Goal: Transaction & Acquisition: Purchase product/service

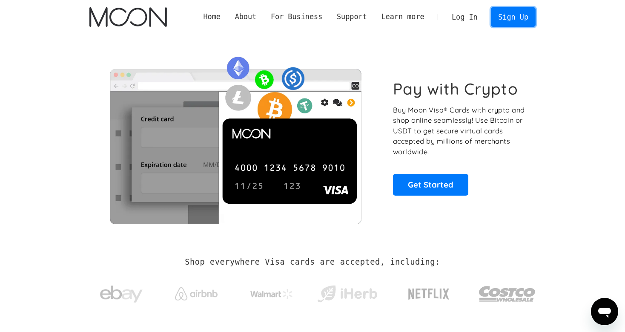
click at [506, 15] on link "Sign Up" at bounding box center [513, 16] width 44 height 19
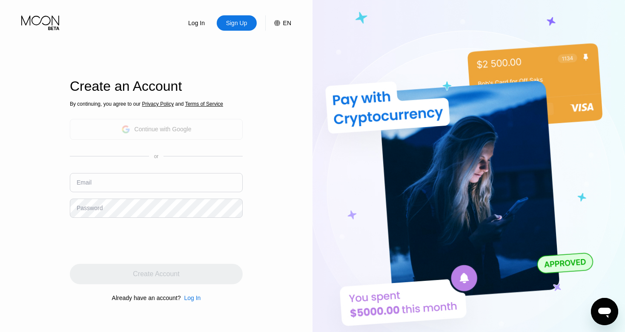
click at [153, 134] on div "Continue with Google" at bounding box center [156, 129] width 70 height 13
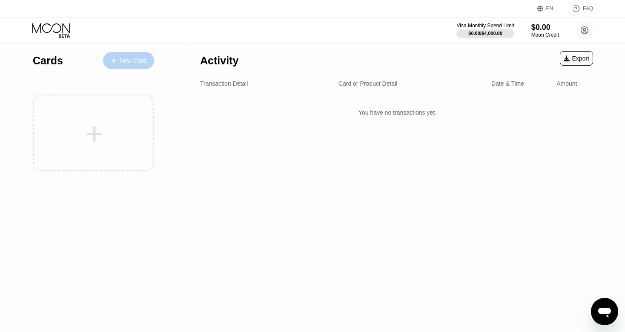
click at [140, 63] on div "New Card" at bounding box center [133, 60] width 26 height 7
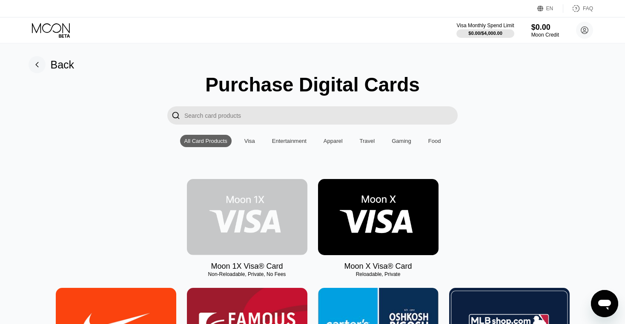
click at [268, 217] on img at bounding box center [247, 217] width 121 height 76
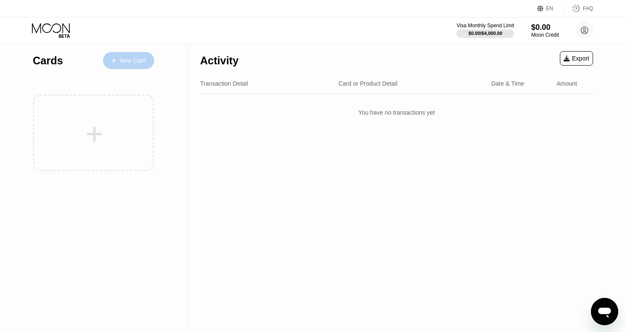
click at [129, 63] on div "New Card" at bounding box center [133, 60] width 26 height 7
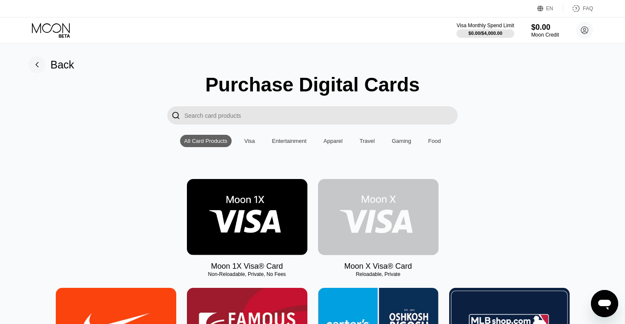
click at [356, 214] on img at bounding box center [378, 217] width 121 height 76
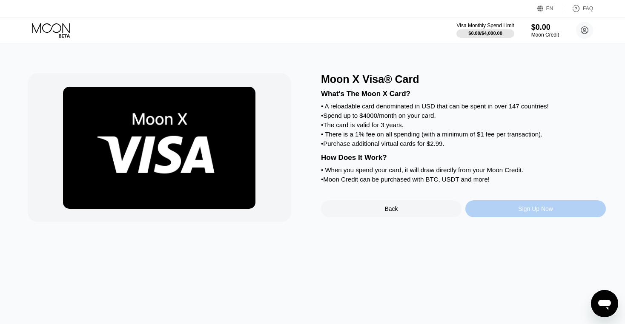
click at [527, 212] on div "Sign Up Now" at bounding box center [535, 209] width 35 height 7
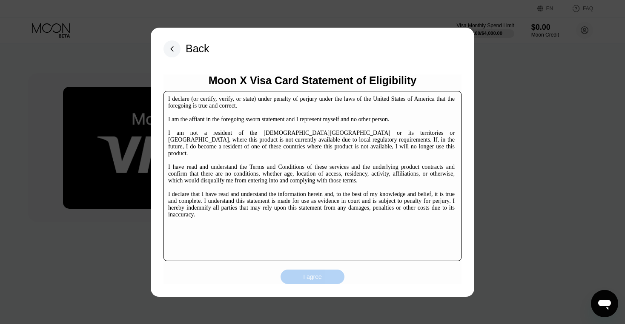
click at [302, 277] on div "I agree" at bounding box center [313, 277] width 64 height 14
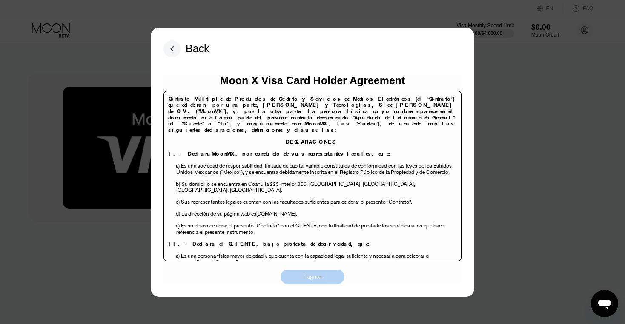
click at [302, 277] on div "I agree" at bounding box center [313, 277] width 64 height 14
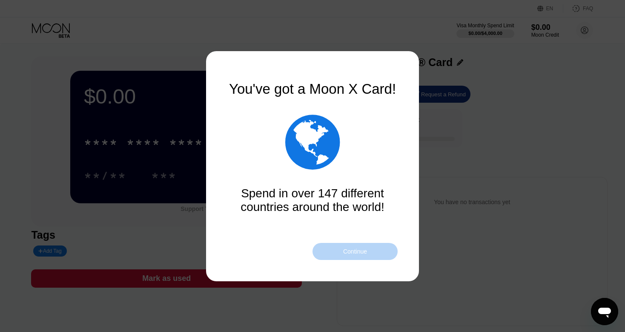
click at [378, 252] on div "Continue" at bounding box center [355, 251] width 85 height 17
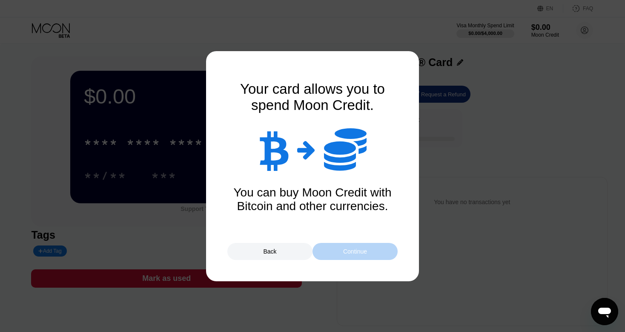
click at [378, 252] on div "Continue" at bounding box center [355, 251] width 85 height 17
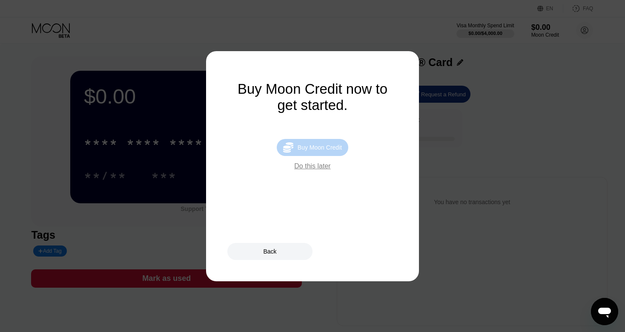
click at [328, 151] on div "Buy Moon Credit" at bounding box center [320, 147] width 44 height 7
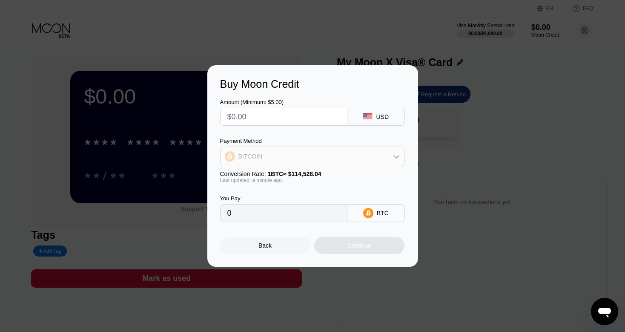
click at [395, 159] on icon at bounding box center [396, 156] width 7 height 7
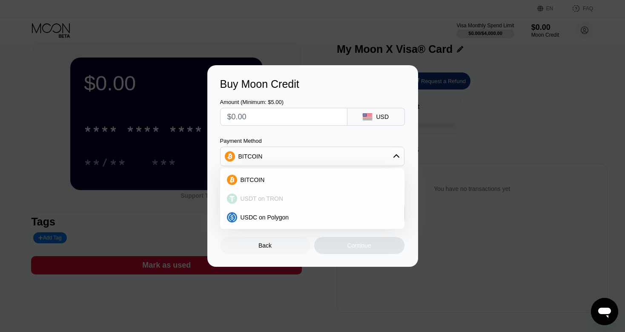
scroll to position [12, 0]
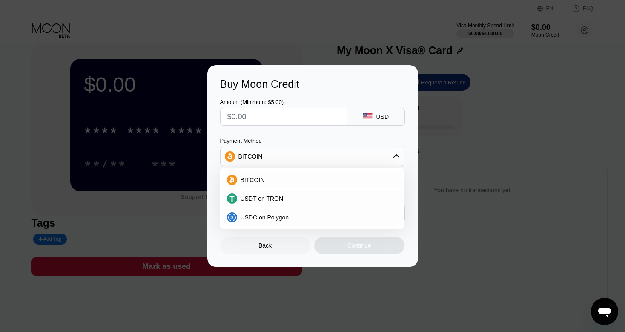
click at [310, 136] on div "Amount (Minimum: $5.00) USD Payment Method BITCOIN BITCOIN USDT on TRON USDC on…" at bounding box center [312, 156] width 185 height 132
click at [410, 222] on div "Buy Moon Credit Amount (Minimum: $5.00) USD Payment Method BITCOIN BITCOIN USDT…" at bounding box center [312, 165] width 211 height 201
click at [289, 249] on div "Back" at bounding box center [265, 245] width 90 height 17
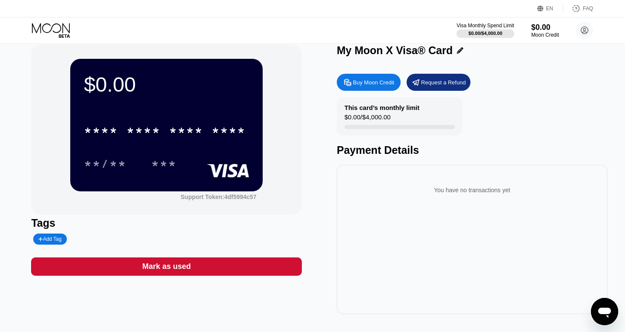
scroll to position [0, 0]
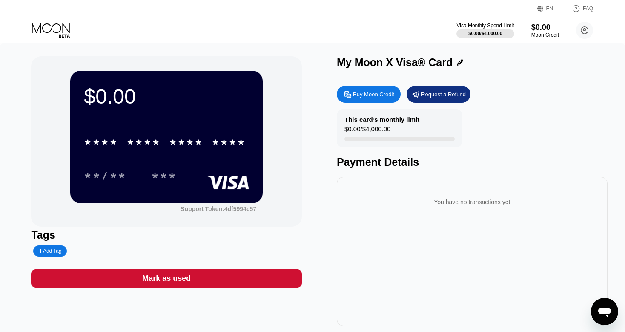
click at [454, 62] on div at bounding box center [458, 62] width 11 height 6
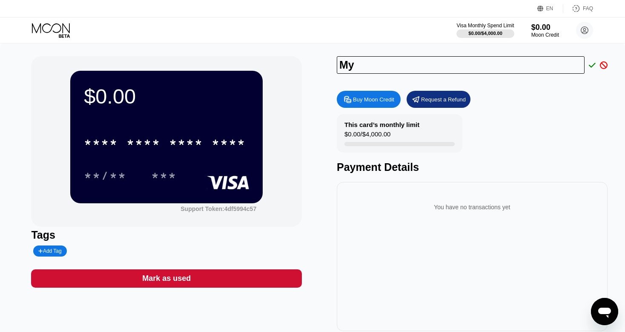
type input "My"
click at [542, 105] on div "Buy Moon Credit Request a Refund" at bounding box center [472, 99] width 271 height 17
click at [602, 67] on icon at bounding box center [604, 65] width 8 height 8
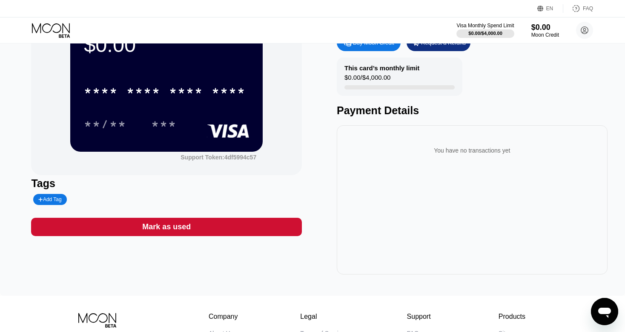
scroll to position [44, 0]
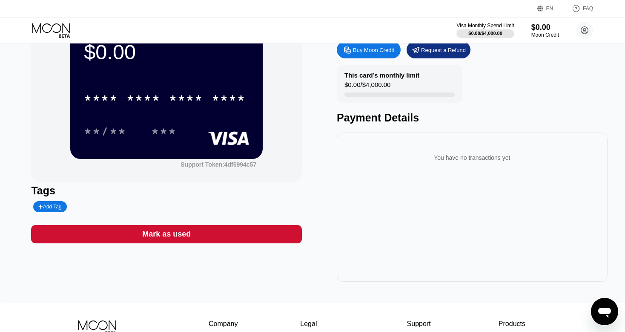
click at [122, 237] on div "Mark as used" at bounding box center [166, 234] width 271 height 18
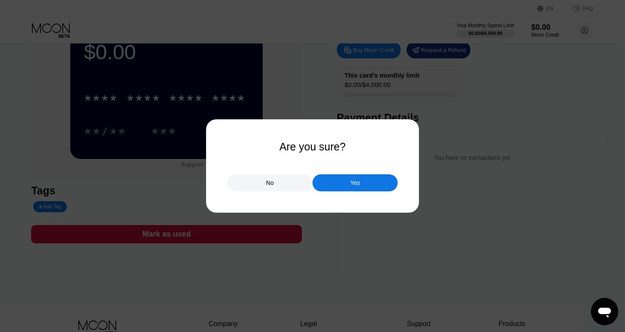
click at [268, 247] on div at bounding box center [316, 166] width 632 height 332
click at [287, 184] on div "No" at bounding box center [269, 182] width 85 height 17
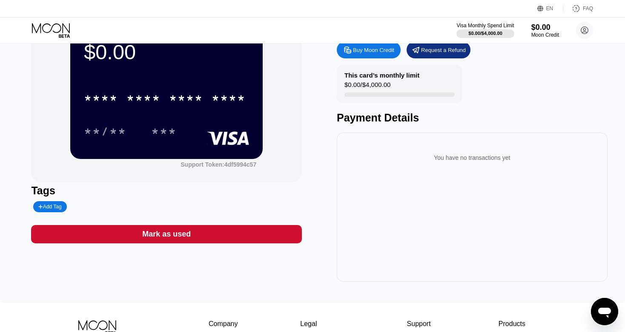
scroll to position [0, 0]
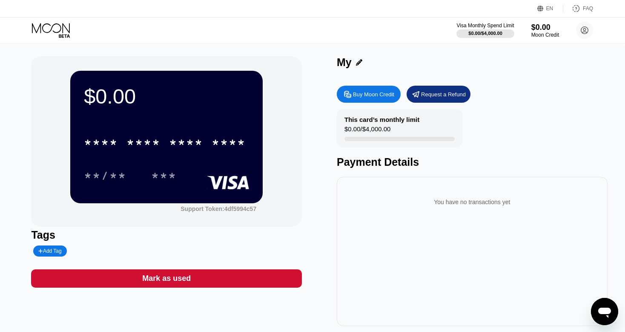
click at [210, 177] on div "**/** ***" at bounding box center [166, 175] width 165 height 21
click at [362, 60] on icon at bounding box center [359, 62] width 6 height 6
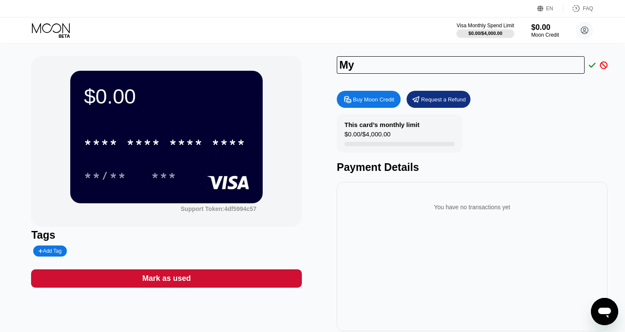
type input "M"
type input "Aung"
click at [592, 65] on icon at bounding box center [592, 65] width 7 height 8
click at [592, 66] on icon at bounding box center [592, 65] width 7 height 8
click at [585, 112] on div "Buy Moon Credit Request a Refund This card’s monthly limit $0.00 / $4,000.00 Pa…" at bounding box center [472, 208] width 271 height 244
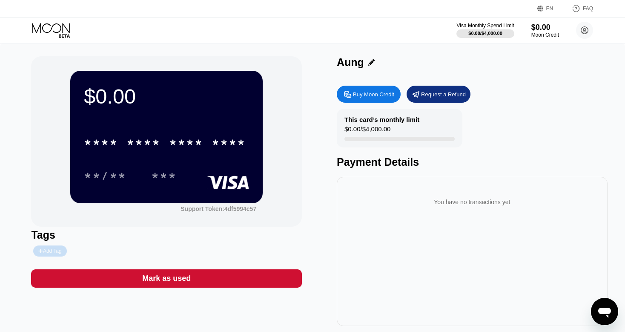
click at [49, 249] on div "Add Tag" at bounding box center [49, 250] width 33 height 11
click at [117, 253] on icon at bounding box center [119, 250] width 5 height 5
click at [179, 169] on div "***" at bounding box center [164, 175] width 38 height 21
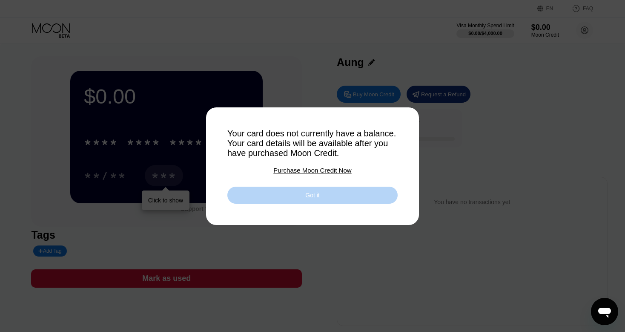
click at [243, 202] on div "Got it" at bounding box center [312, 195] width 170 height 17
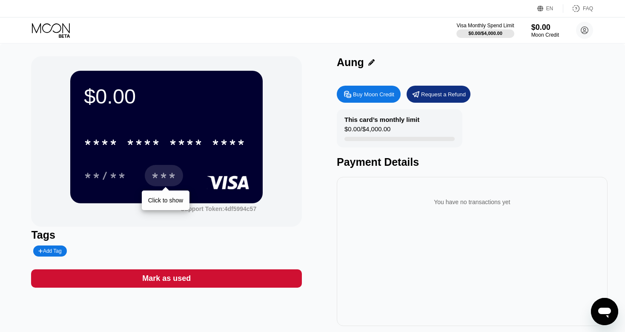
click at [243, 202] on div "$0.00 * * * * * * * * * * * * **** **/** *** Click to show" at bounding box center [166, 137] width 192 height 132
click at [370, 91] on div "Buy Moon Credit" at bounding box center [369, 94] width 64 height 17
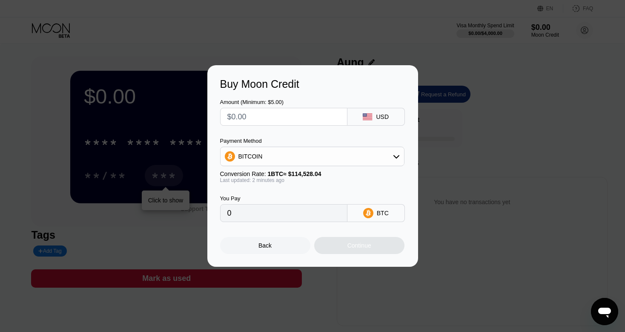
click at [379, 115] on div "USD" at bounding box center [382, 116] width 13 height 7
click at [365, 115] on icon at bounding box center [365, 114] width 4 height 3
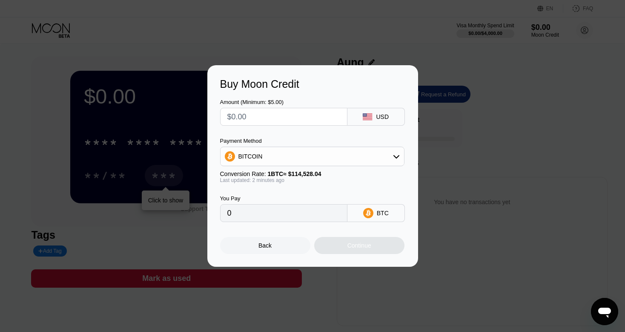
click at [382, 116] on div "USD" at bounding box center [382, 116] width 13 height 7
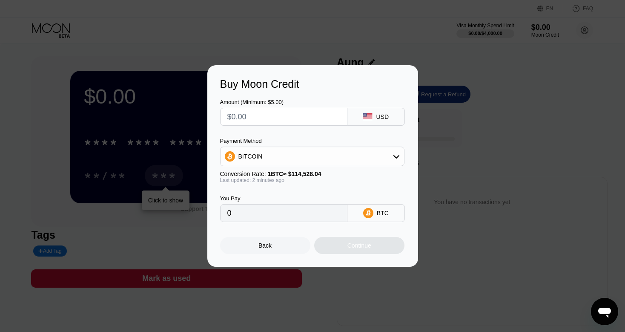
click at [382, 116] on div "USD" at bounding box center [382, 116] width 13 height 7
click at [364, 117] on div "USD" at bounding box center [375, 117] width 57 height 18
click at [371, 117] on icon at bounding box center [367, 116] width 9 height 7
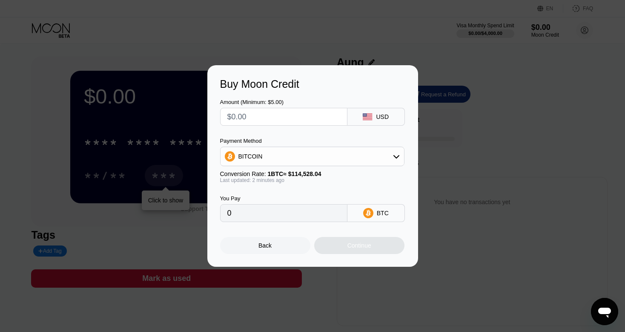
click at [371, 117] on icon at bounding box center [367, 116] width 9 height 7
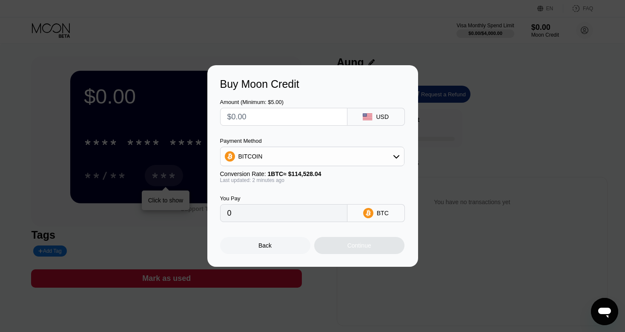
click at [371, 117] on icon at bounding box center [367, 116] width 9 height 7
click at [382, 117] on div "USD" at bounding box center [382, 116] width 13 height 7
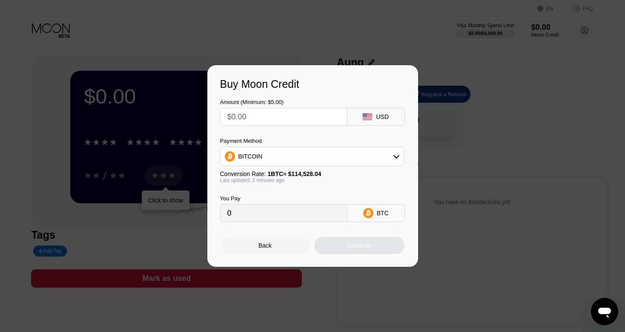
click at [382, 117] on div "USD" at bounding box center [382, 116] width 13 height 7
click at [372, 118] on icon at bounding box center [367, 116] width 9 height 7
click at [307, 123] on input "text" at bounding box center [283, 116] width 113 height 17
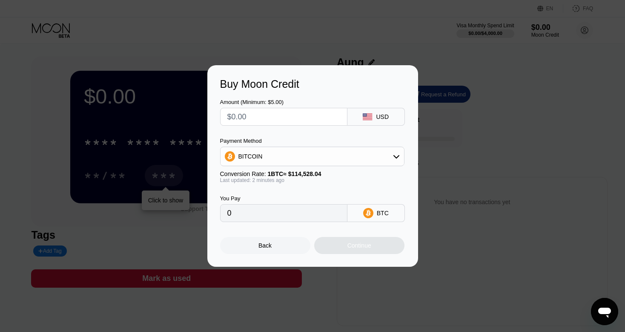
type input "$1"
type input "0.00000874"
type input "0"
click at [377, 116] on div "USD" at bounding box center [382, 116] width 13 height 7
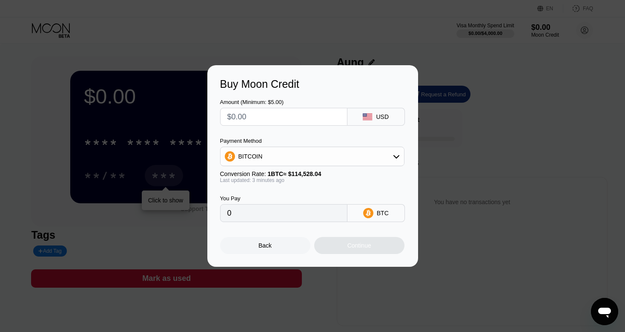
click at [342, 118] on div at bounding box center [283, 117] width 127 height 18
click at [314, 117] on input "text" at bounding box center [283, 116] width 113 height 17
type input "$8"
type input "0.00006986"
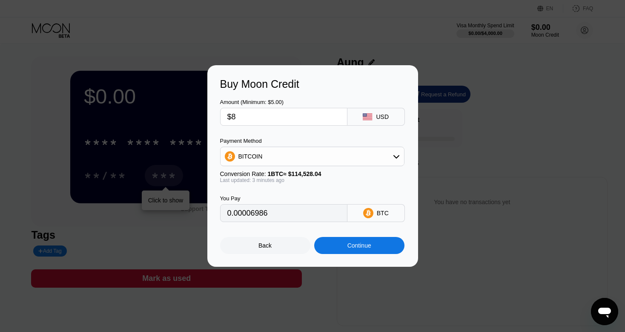
type input "$80"
type input "0.00069852"
click at [397, 157] on icon at bounding box center [396, 156] width 7 height 7
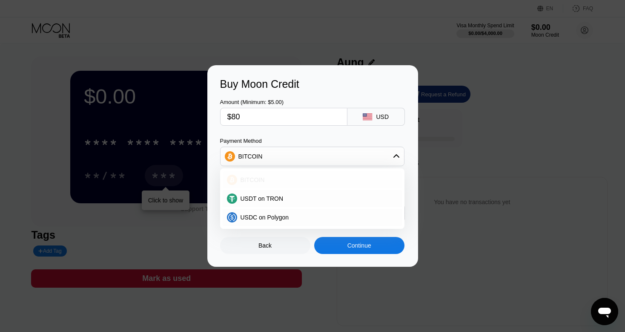
click at [311, 177] on div "BITCOIN" at bounding box center [317, 179] width 161 height 7
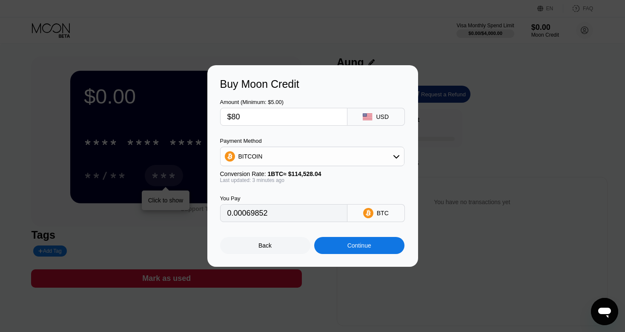
click at [304, 118] on input "$80" at bounding box center [283, 116] width 113 height 17
type input "$8"
type input "0.00006986"
type input "0"
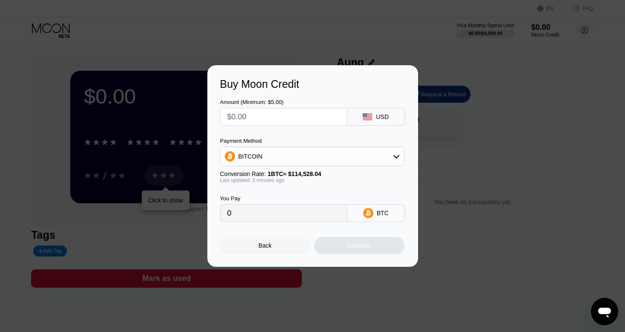
type input "$2"
type input "0.00001747"
type input "0"
type input "$3"
type input "0.00002620"
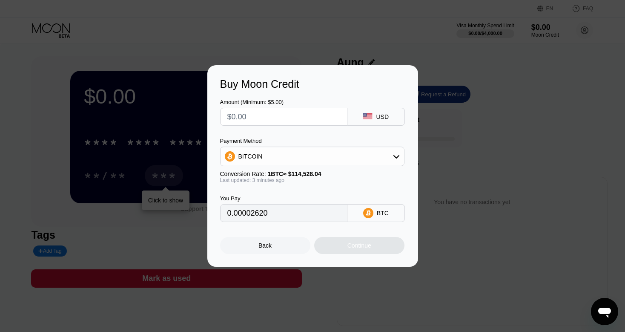
type input "0"
type input "$4"
type input "0.00003493"
type input "0"
type input "$5"
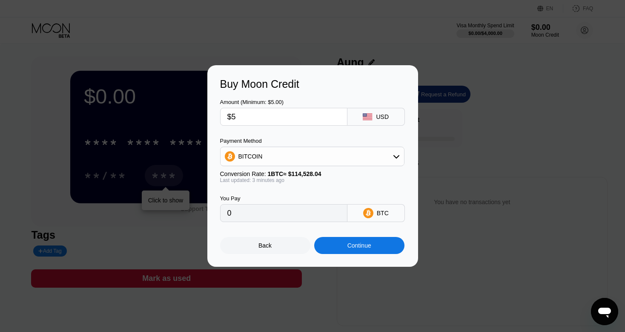
type input "0.00004366"
type input "0"
type input "$4"
type input "0.00003494"
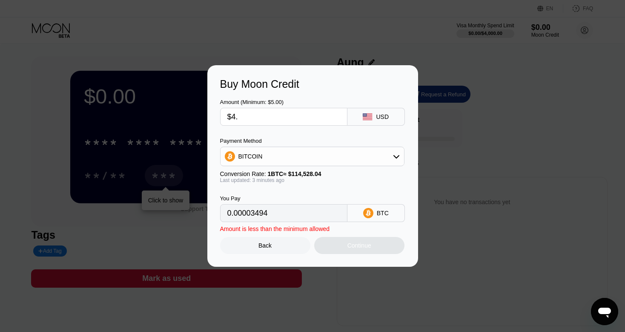
type input "$4.5"
type input "0.00003930"
type input "$4"
type input "0.00003494"
type input "0"
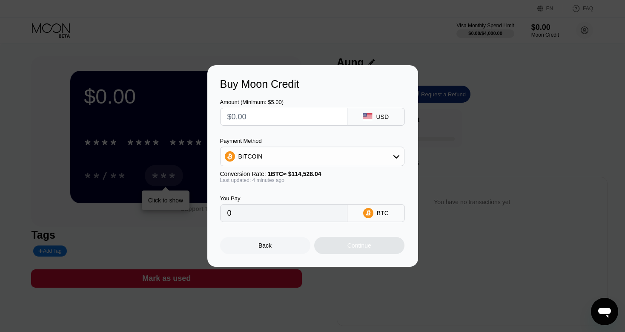
type input "$5"
type input "0.00004367"
type input "$5"
click at [363, 130] on div "Amount (Minimum: $5.00) $5 USD Payment Method BITCOIN Conversion Rate: 1 BTC ≈ …" at bounding box center [312, 156] width 185 height 132
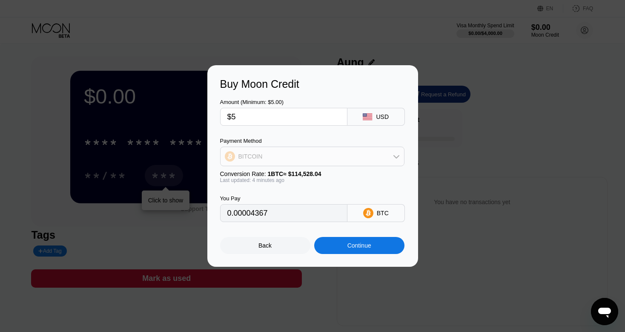
click at [394, 158] on icon at bounding box center [396, 156] width 7 height 7
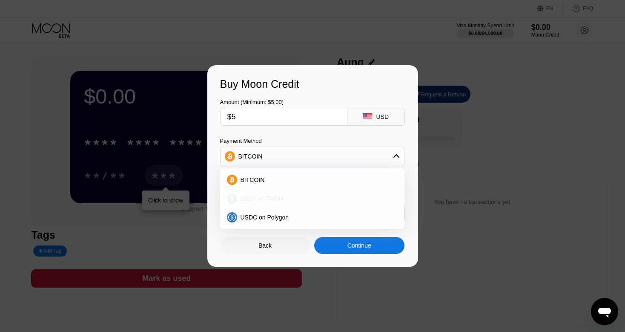
click at [329, 195] on div "USDT on TRON" at bounding box center [312, 198] width 179 height 17
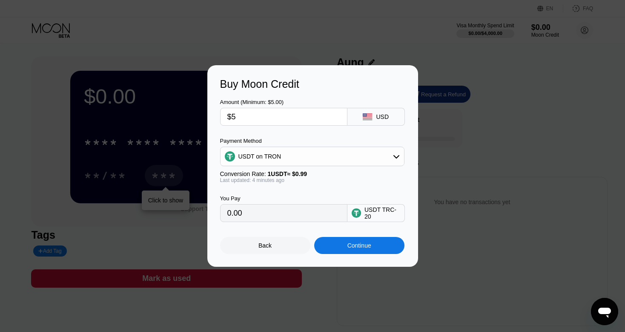
type input "5.05"
click at [268, 115] on input "$5" at bounding box center [283, 116] width 113 height 17
type input "0.00"
type input "$1"
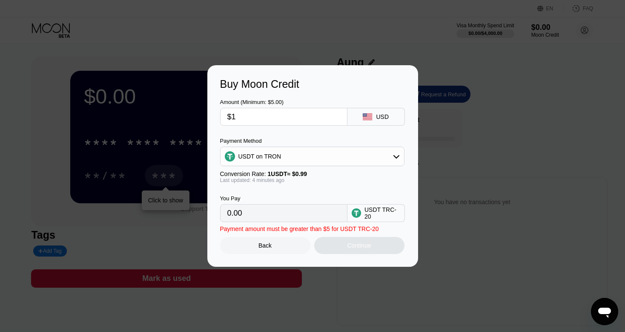
type input "1.01"
type input "$1"
click at [393, 158] on div "USDT on TRON" at bounding box center [313, 156] width 184 height 17
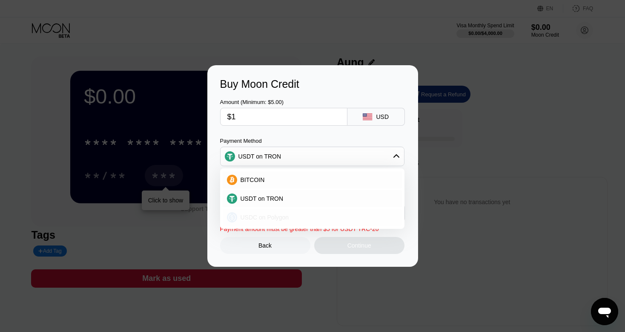
click at [326, 219] on div "USDC on Polygon" at bounding box center [317, 217] width 161 height 7
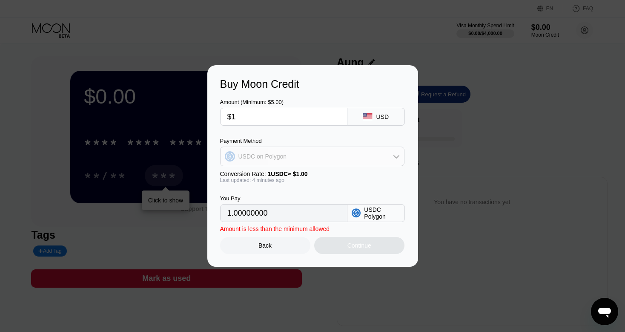
click at [387, 157] on div "USDC on Polygon" at bounding box center [313, 156] width 184 height 17
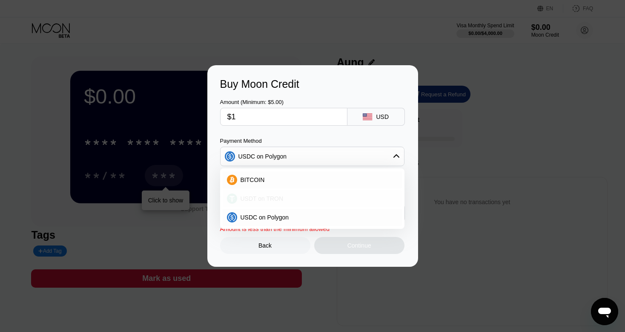
click at [340, 200] on div "USDT on TRON" at bounding box center [317, 198] width 161 height 7
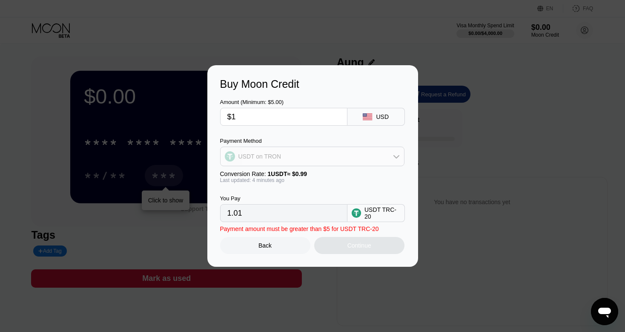
click at [396, 153] on div "USDT on TRON" at bounding box center [313, 156] width 184 height 17
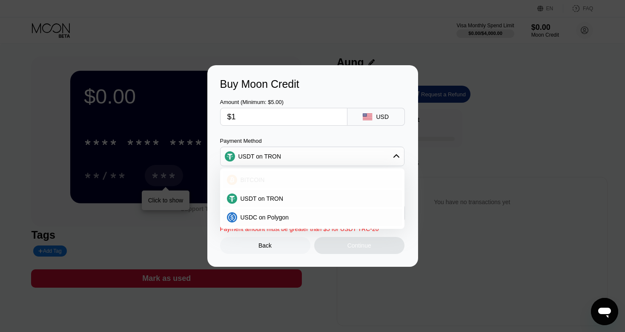
click at [350, 182] on div "BITCOIN" at bounding box center [317, 179] width 161 height 7
type input "0.00000874"
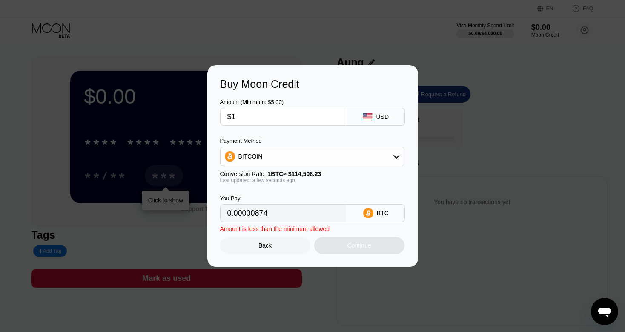
click at [296, 113] on input "$1" at bounding box center [283, 116] width 113 height 17
type input "0"
type input "$5"
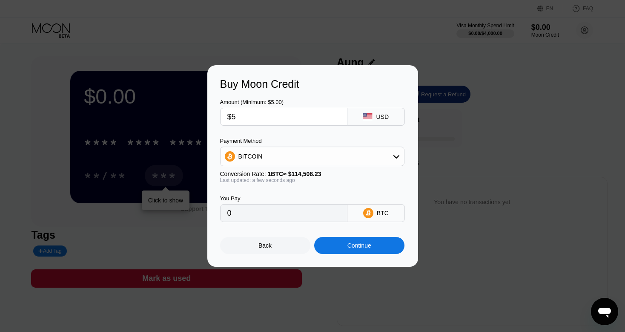
type input "0.00004367"
type input "$5"
click at [339, 90] on div "Amount (Minimum: $5.00) $5 USD" at bounding box center [312, 107] width 185 height 35
click at [382, 247] on div "Continue" at bounding box center [359, 245] width 90 height 17
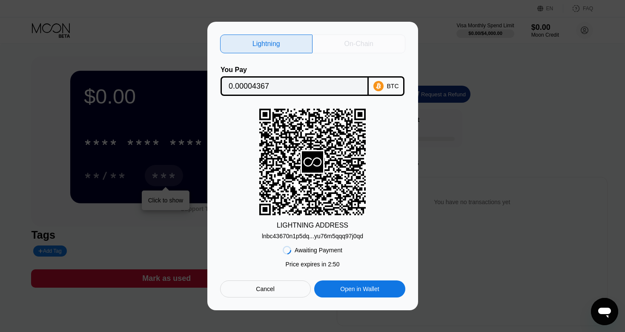
click at [342, 40] on div "On-Chain" at bounding box center [359, 43] width 93 height 19
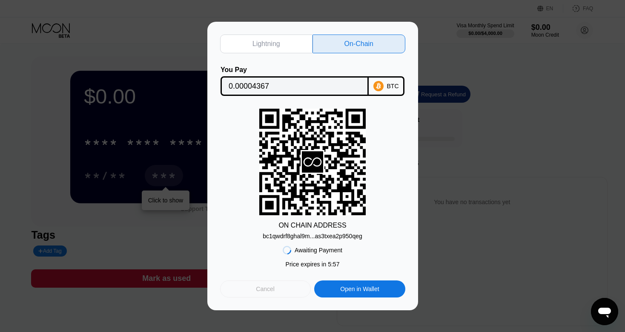
click at [236, 286] on div "Cancel" at bounding box center [265, 288] width 91 height 17
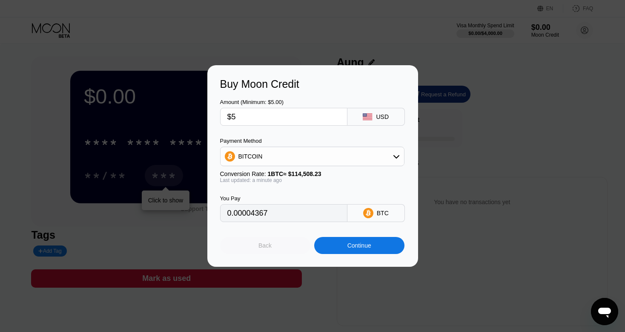
click at [265, 249] on div "Back" at bounding box center [264, 245] width 13 height 7
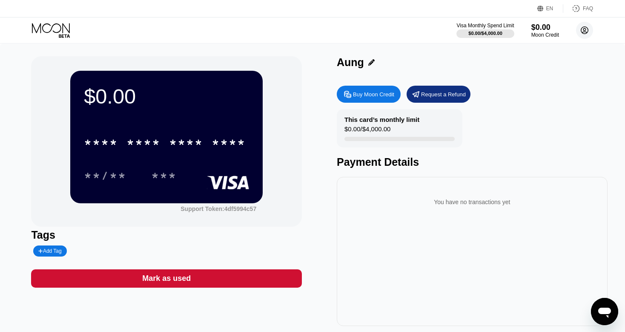
click at [587, 30] on circle at bounding box center [584, 30] width 17 height 17
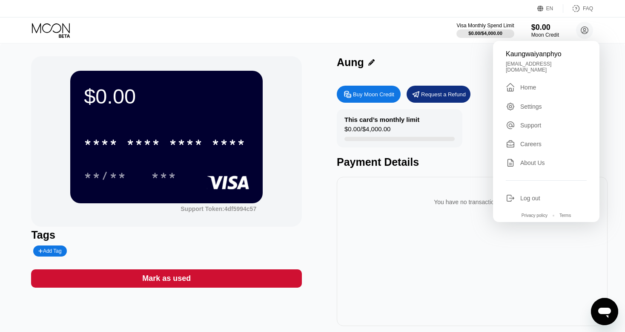
click at [528, 84] on div "Home" at bounding box center [528, 87] width 16 height 7
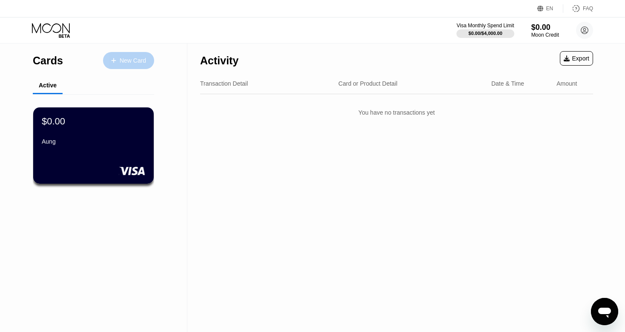
click at [122, 53] on div "New Card" at bounding box center [128, 60] width 51 height 17
click at [122, 53] on div "Cards New Card Active $0.00 Aung Activity Export Transaction Detail Card or Pro…" at bounding box center [312, 166] width 625 height 332
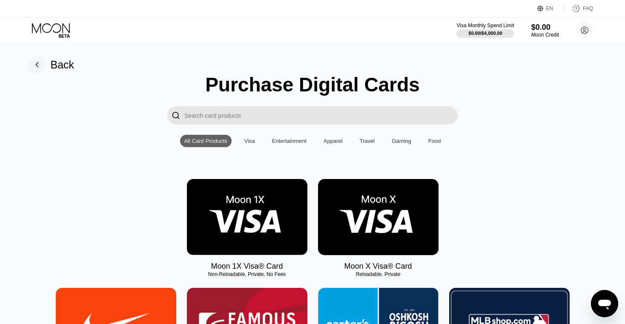
click at [220, 208] on img at bounding box center [247, 217] width 121 height 76
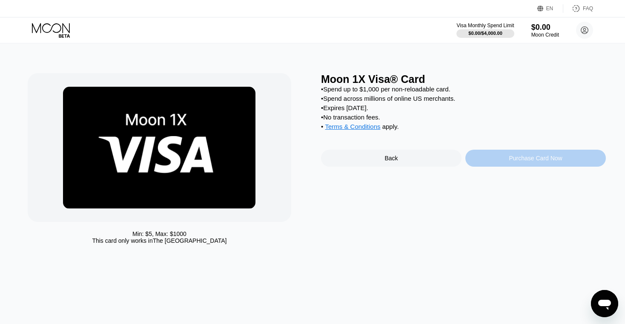
click at [491, 167] on div "Purchase Card Now" at bounding box center [535, 158] width 141 height 17
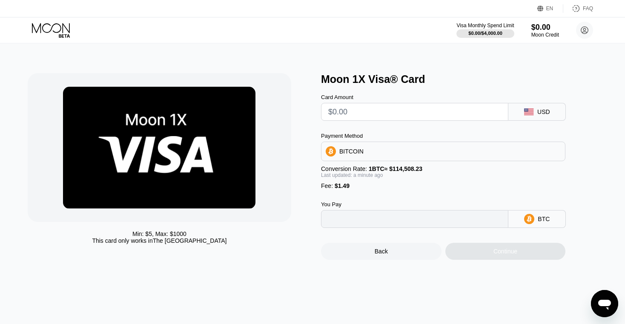
type input "0"
click at [520, 154] on div "BITCOIN" at bounding box center [444, 151] width 244 height 17
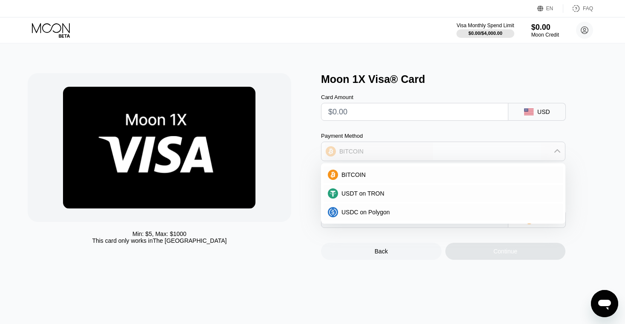
click at [520, 154] on div "BITCOIN" at bounding box center [444, 151] width 244 height 17
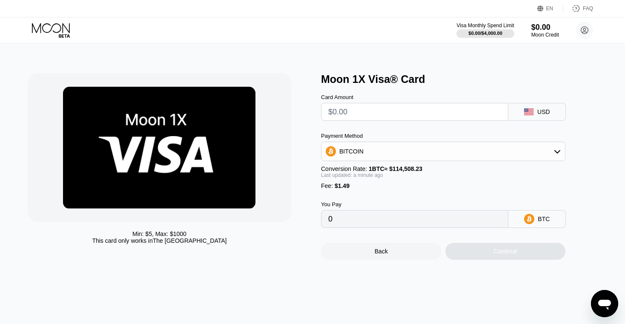
click at [539, 115] on div "USD" at bounding box center [543, 112] width 13 height 7
click at [441, 112] on input "text" at bounding box center [414, 111] width 173 height 17
type input "$2"
type input "0.00003048"
type input "0"
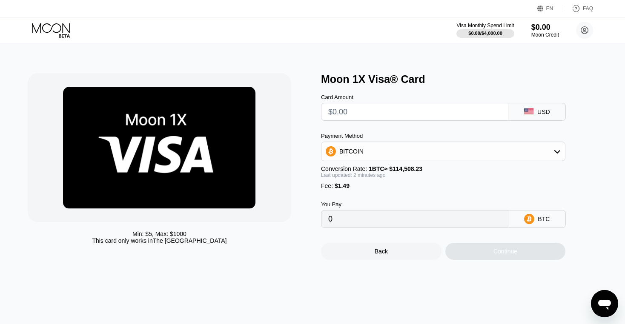
type input "$5"
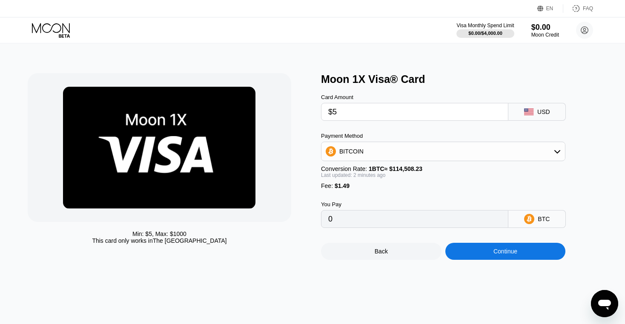
type input "0.00005668"
type input "$5"
click at [487, 187] on div "Payment Method BITCOIN Conversion Rate: 1 BTC ≈ $114,508.23 Last updated: 2 min…" at bounding box center [443, 161] width 244 height 57
click at [587, 30] on circle at bounding box center [584, 30] width 17 height 17
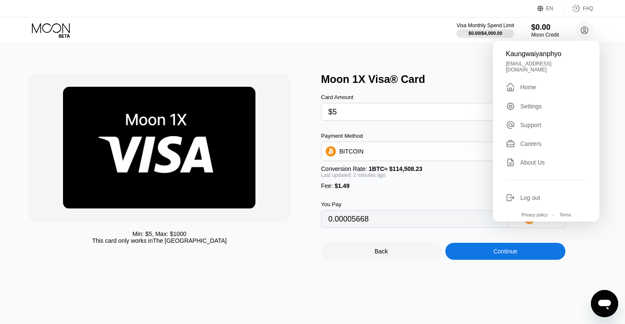
click at [532, 103] on div "Settings" at bounding box center [531, 106] width 22 height 7
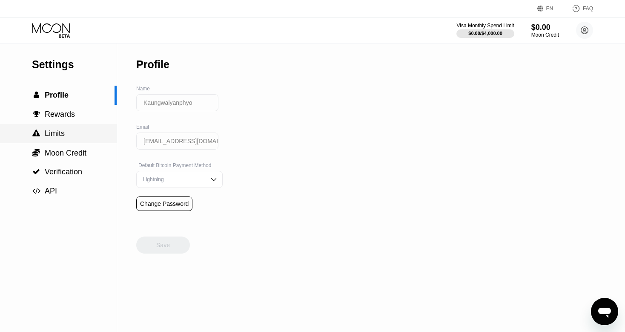
click at [49, 137] on span "Limits" at bounding box center [55, 133] width 20 height 9
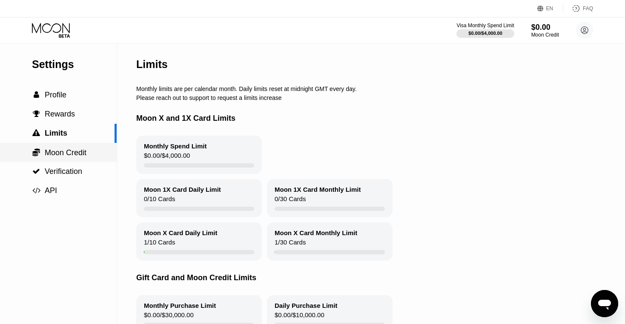
click at [57, 154] on span "Moon Credit" at bounding box center [66, 153] width 42 height 9
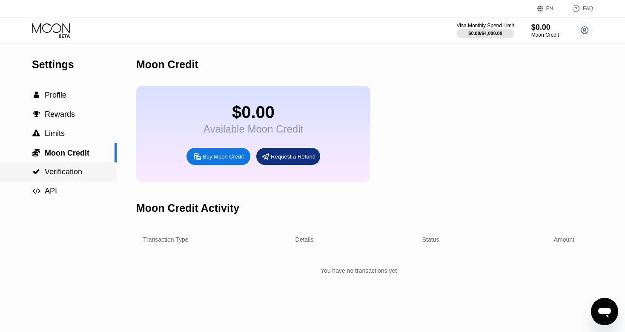
click at [57, 169] on div " Verification" at bounding box center [58, 171] width 117 height 19
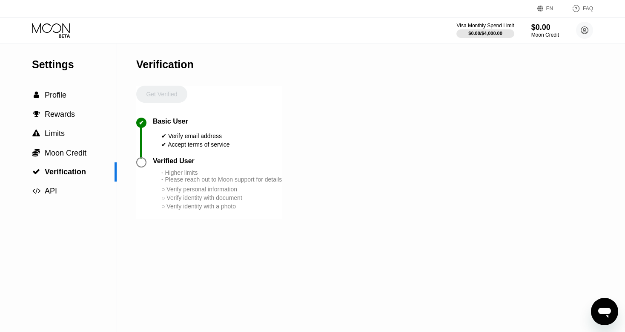
click at [141, 167] on div at bounding box center [141, 162] width 10 height 10
click at [63, 99] on span "Profile" at bounding box center [56, 95] width 22 height 9
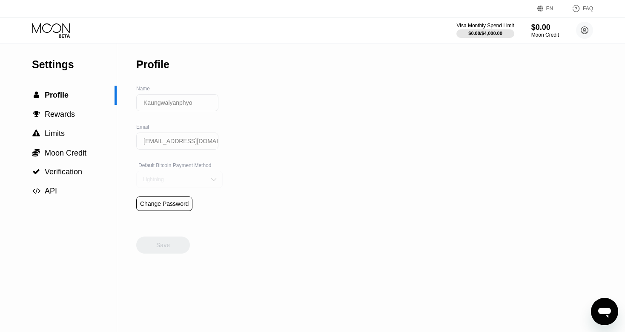
click at [199, 182] on div "Lightning" at bounding box center [173, 179] width 64 height 6
click at [74, 171] on span "Verification" at bounding box center [63, 171] width 37 height 9
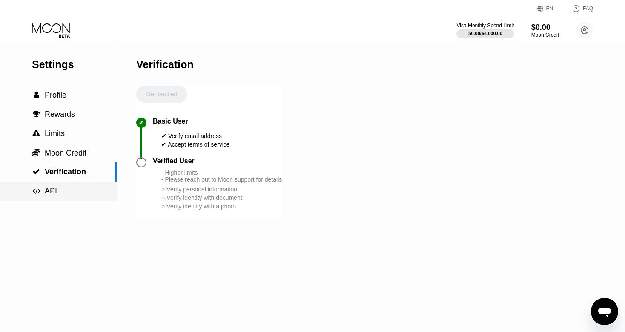
click at [60, 190] on div " API" at bounding box center [58, 191] width 117 height 9
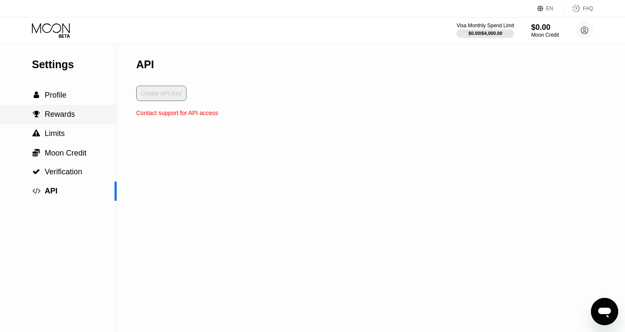
click at [59, 123] on div " Rewards" at bounding box center [58, 114] width 117 height 19
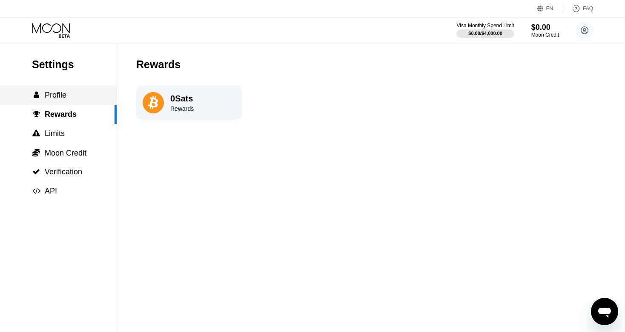
click at [66, 99] on span "Profile" at bounding box center [56, 95] width 22 height 9
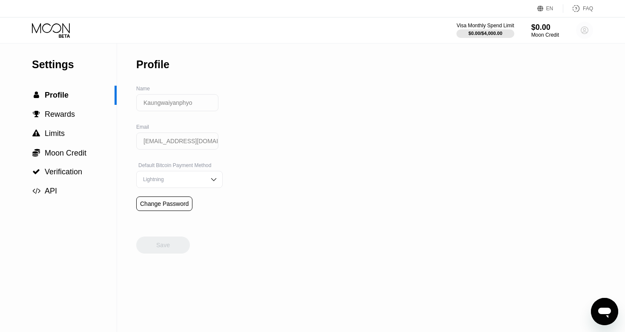
click at [582, 32] on icon at bounding box center [584, 30] width 7 height 7
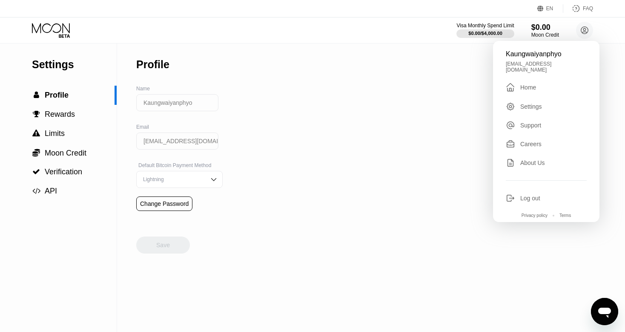
click at [543, 105] on div "Settings" at bounding box center [546, 106] width 81 height 9
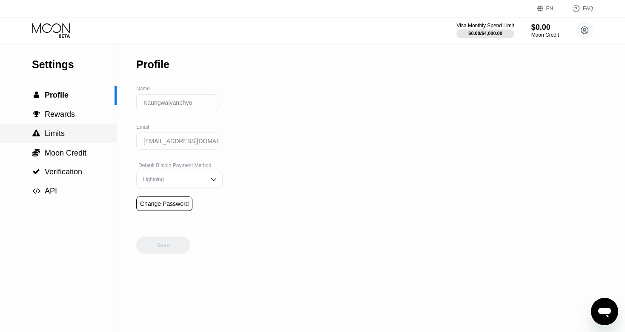
click at [62, 135] on span "Limits" at bounding box center [55, 133] width 20 height 9
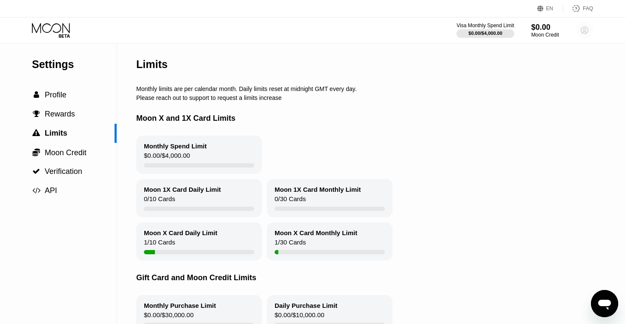
click at [583, 31] on circle at bounding box center [584, 30] width 17 height 17
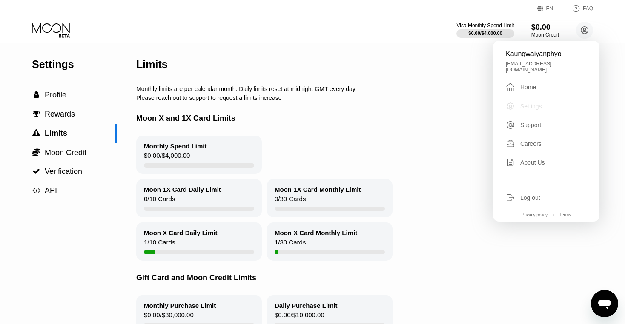
click at [527, 103] on div "Settings" at bounding box center [531, 106] width 22 height 7
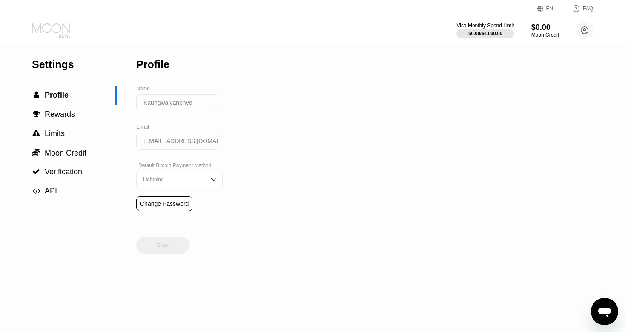
click at [43, 30] on icon at bounding box center [51, 28] width 38 height 10
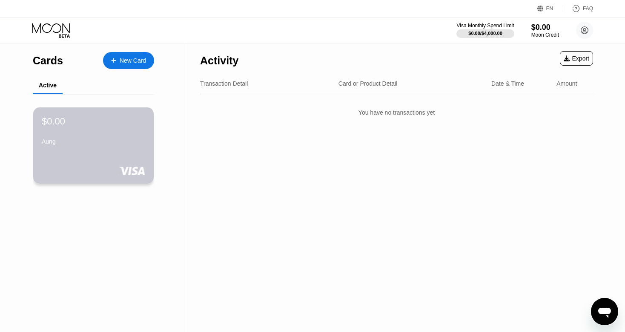
click at [89, 132] on div "$0.00 Aung" at bounding box center [93, 132] width 103 height 32
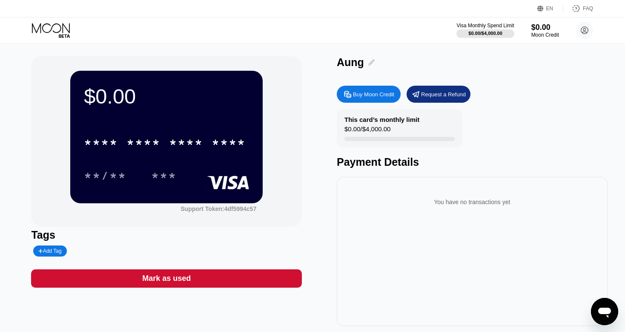
click at [369, 62] on icon at bounding box center [371, 62] width 6 height 6
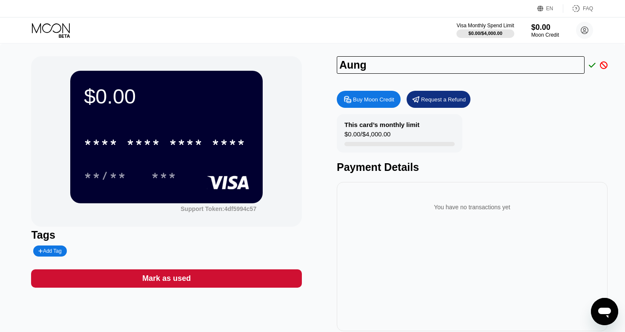
click at [377, 67] on input "Aung" at bounding box center [461, 64] width 248 height 17
type input "A"
type input "Mg Shwe War"
click at [592, 65] on icon at bounding box center [592, 65] width 7 height 8
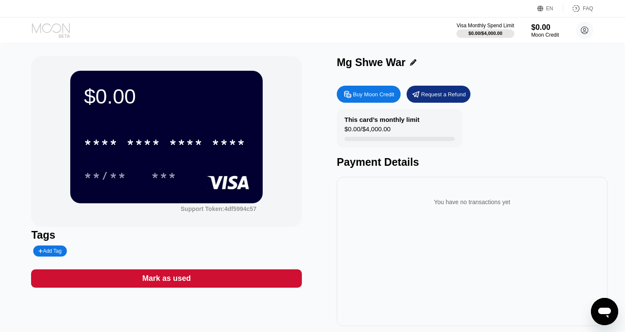
click at [53, 30] on icon at bounding box center [52, 30] width 40 height 15
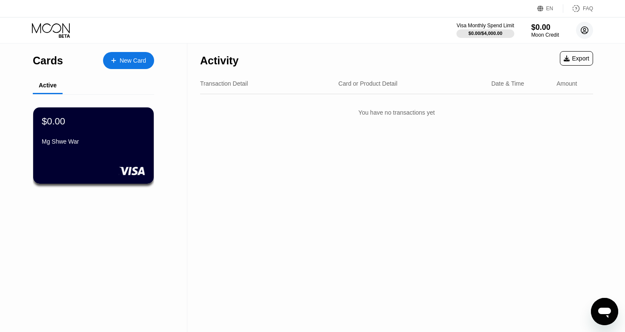
click at [582, 29] on circle at bounding box center [584, 30] width 17 height 17
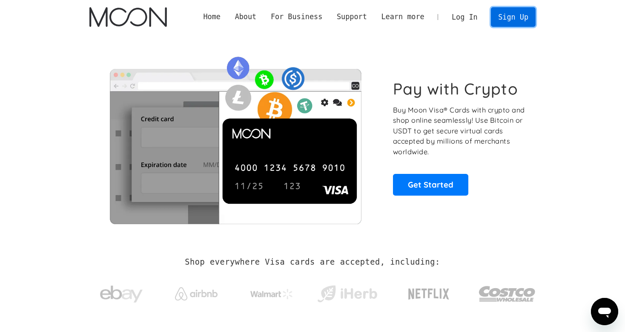
click at [505, 21] on link "Sign Up" at bounding box center [513, 16] width 44 height 19
click at [469, 17] on link "Log In" at bounding box center [465, 17] width 40 height 19
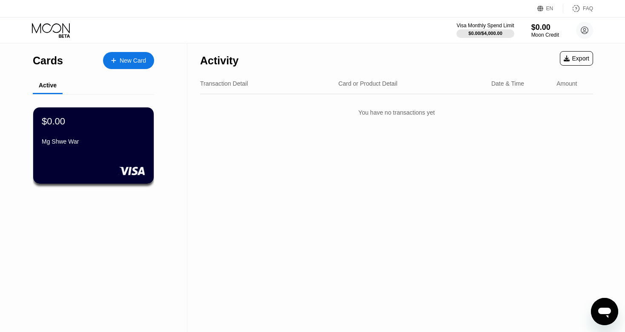
click at [576, 31] on div "Visa Monthly Spend Limit $0.00 / $4,000.00 $0.00 Moon Credit Kaungwaiyanphyo [E…" at bounding box center [525, 30] width 137 height 17
click at [585, 32] on icon at bounding box center [585, 30] width 5 height 5
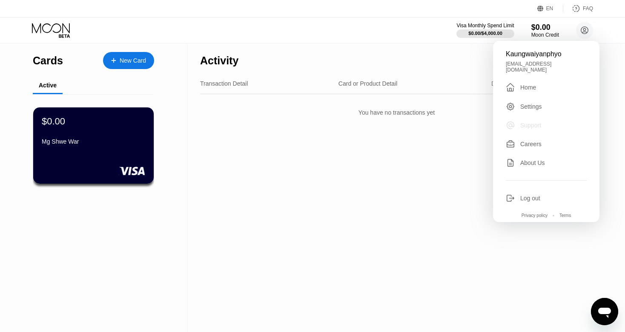
click at [532, 122] on div "Support" at bounding box center [530, 125] width 21 height 7
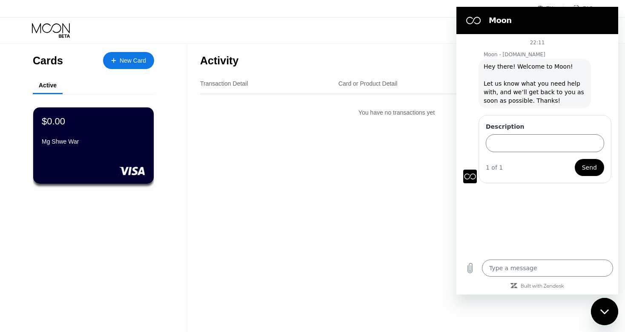
click at [605, 17] on h2 "Moon" at bounding box center [549, 20] width 121 height 10
click at [417, 219] on div "Activity Export Transaction Detail Card or Product Detail Date & Time Amount Yo…" at bounding box center [396, 187] width 419 height 288
drag, startPoint x: 1008, startPoint y: 517, endPoint x: 603, endPoint y: 320, distance: 449.7
click at [603, 320] on div "Close messaging window" at bounding box center [605, 312] width 26 height 26
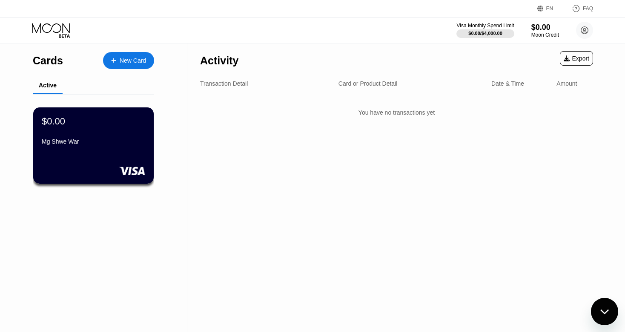
type textarea "x"
click at [127, 58] on div "New Card" at bounding box center [133, 60] width 26 height 7
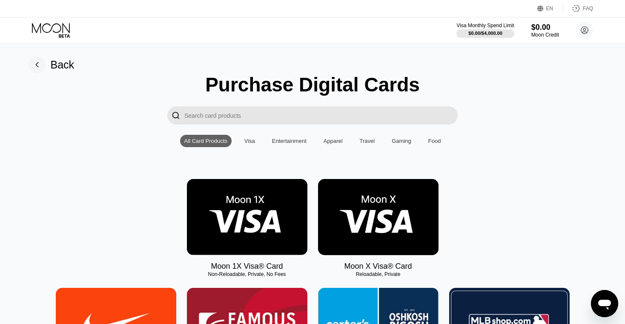
scroll to position [20, 0]
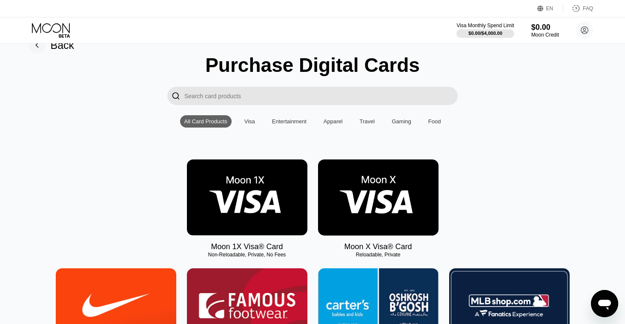
click at [249, 125] on div "Visa" at bounding box center [249, 121] width 11 height 6
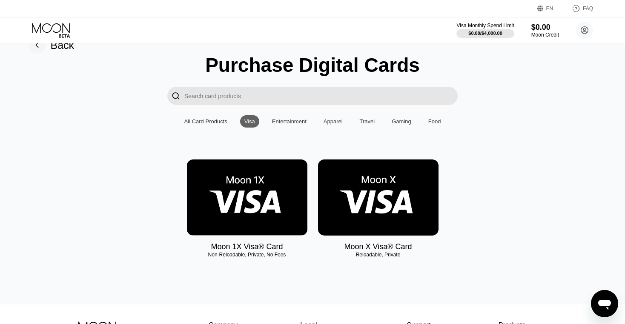
click at [281, 124] on div "Entertainment" at bounding box center [289, 121] width 34 height 6
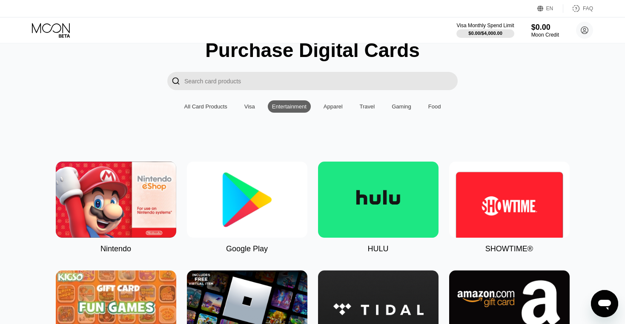
scroll to position [29, 0]
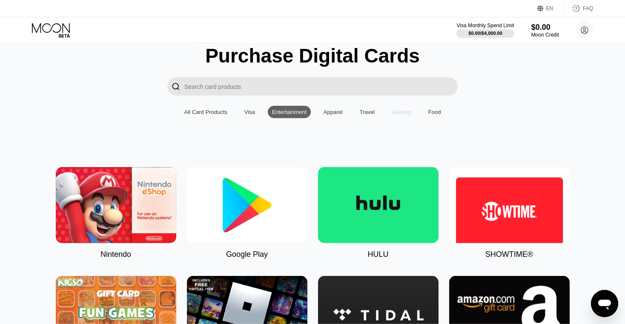
click at [403, 115] on div "Gaming" at bounding box center [402, 112] width 20 height 6
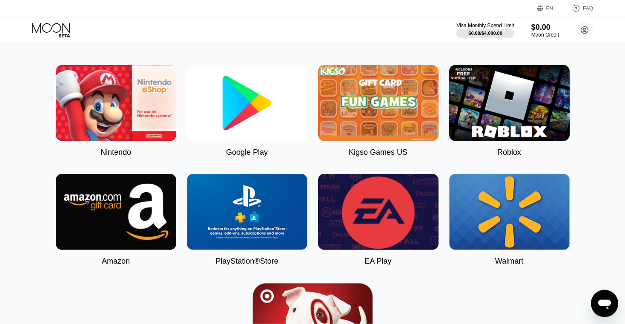
scroll to position [131, 0]
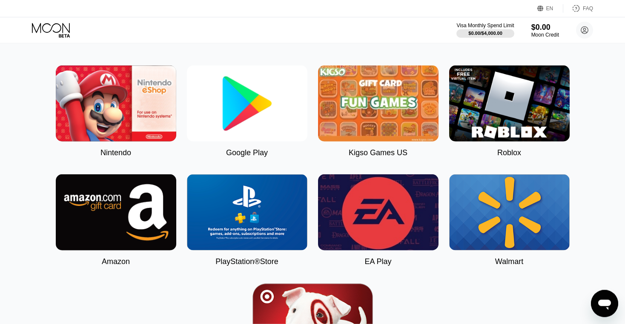
click at [248, 127] on img at bounding box center [247, 104] width 121 height 76
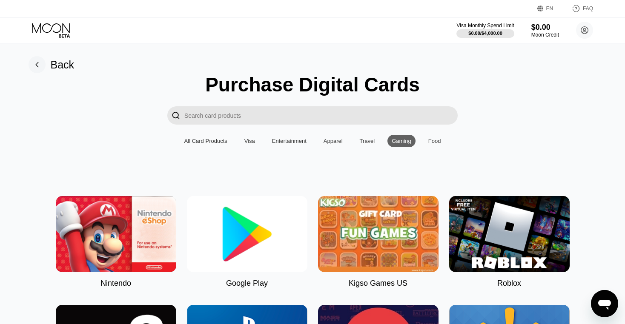
click at [428, 142] on div "Food" at bounding box center [434, 141] width 13 height 6
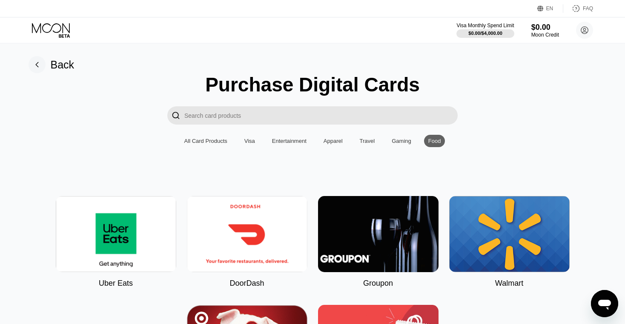
click at [247, 144] on div "Visa" at bounding box center [249, 141] width 11 height 6
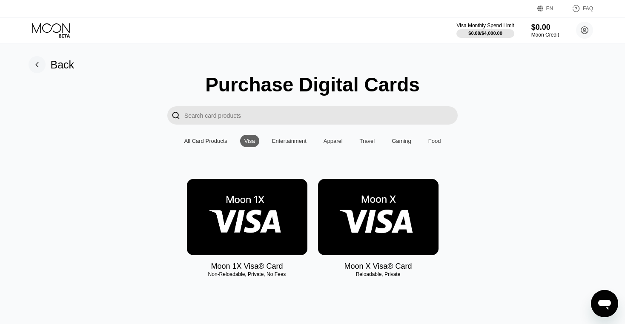
click at [296, 147] on div "Entertainment" at bounding box center [289, 141] width 43 height 12
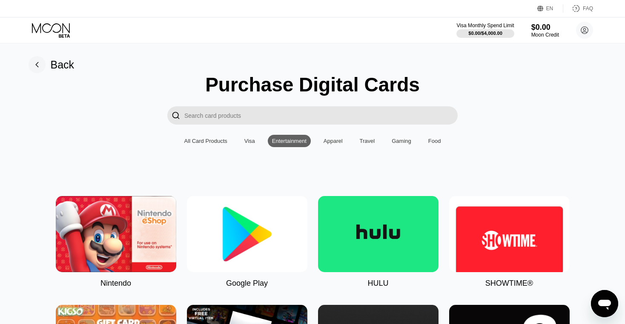
click at [256, 147] on div "Visa" at bounding box center [249, 141] width 19 height 12
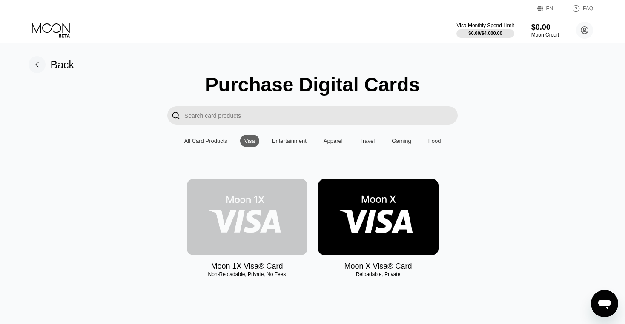
click at [257, 218] on img at bounding box center [247, 217] width 121 height 76
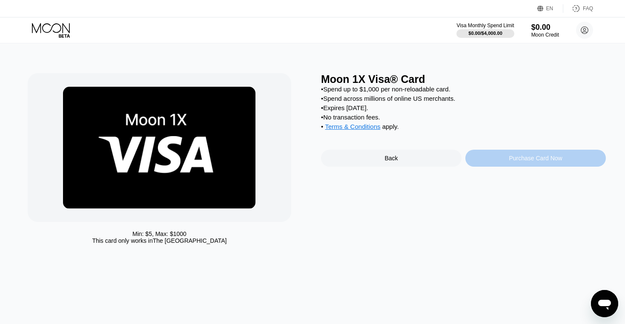
click at [503, 164] on div "Purchase Card Now" at bounding box center [535, 158] width 141 height 17
